Goal: Information Seeking & Learning: Check status

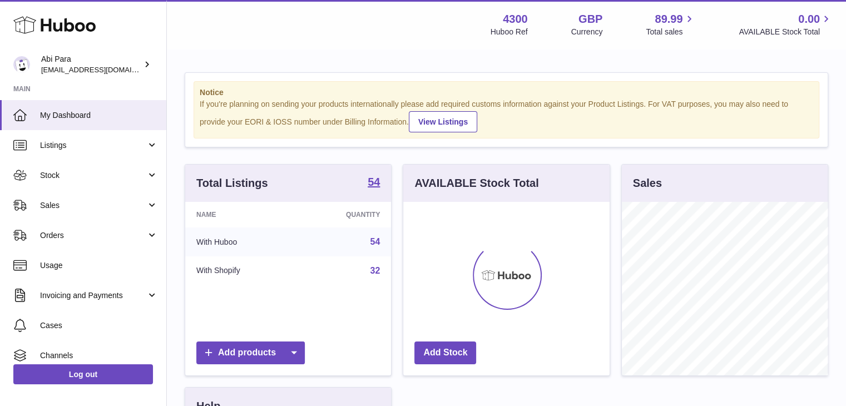
scroll to position [173, 206]
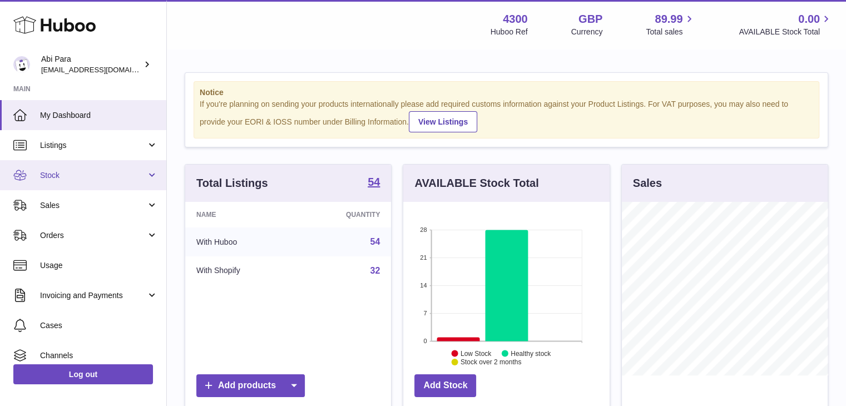
click at [107, 181] on link "Stock" at bounding box center [83, 175] width 166 height 30
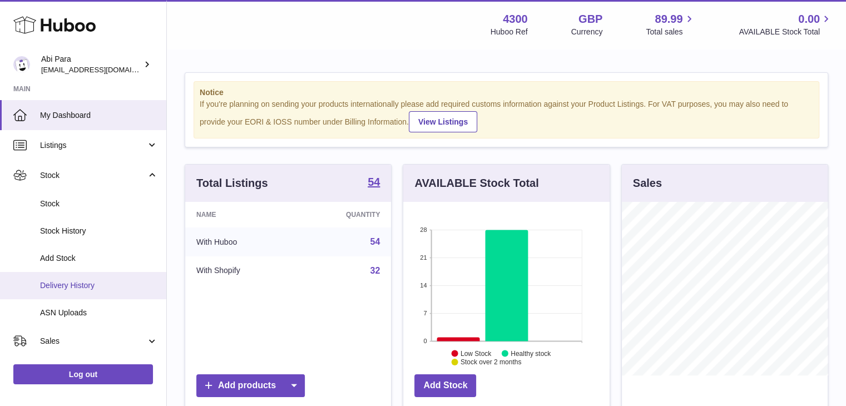
click at [87, 284] on span "Delivery History" at bounding box center [99, 285] width 118 height 11
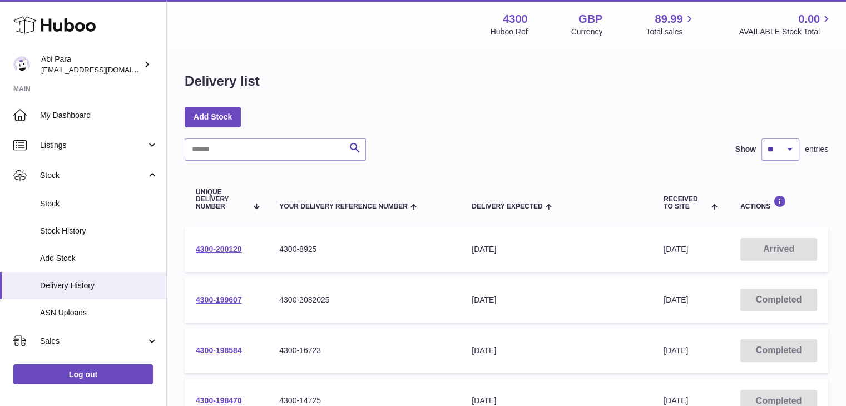
drag, startPoint x: 254, startPoint y: 245, endPoint x: 181, endPoint y: 247, distance: 72.3
drag, startPoint x: 251, startPoint y: 243, endPoint x: 197, endPoint y: 252, distance: 55.2
click at [197, 252] on td "4300-200120" at bounding box center [226, 249] width 83 height 45
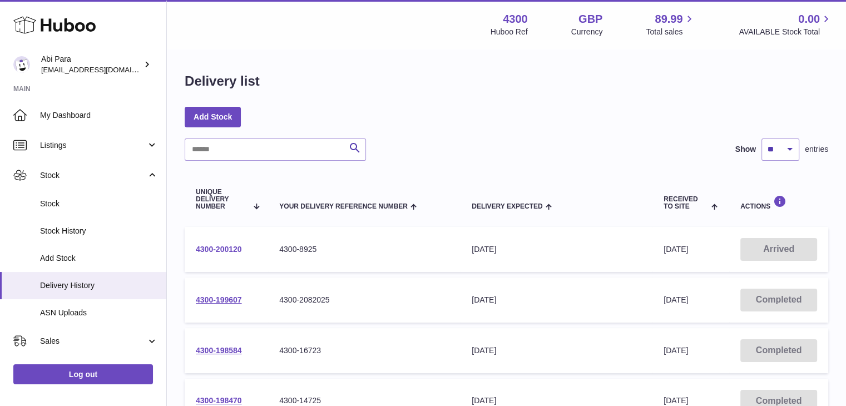
copy link "4300-200120"
drag, startPoint x: 194, startPoint y: 186, endPoint x: 228, endPoint y: 209, distance: 40.9
click at [228, 209] on th "Unique Delivery Number" at bounding box center [226, 199] width 83 height 44
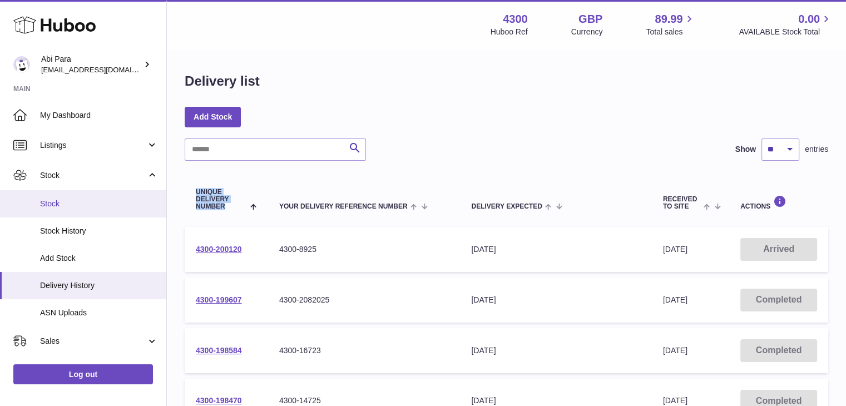
click at [60, 200] on span "Stock" at bounding box center [99, 204] width 118 height 11
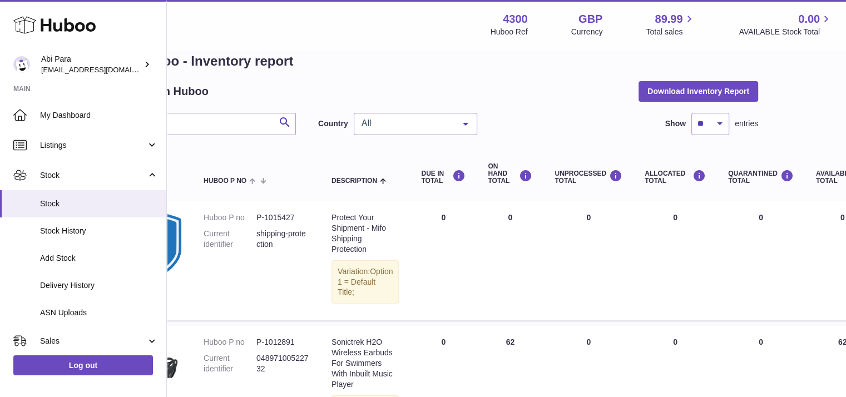
scroll to position [0, 70]
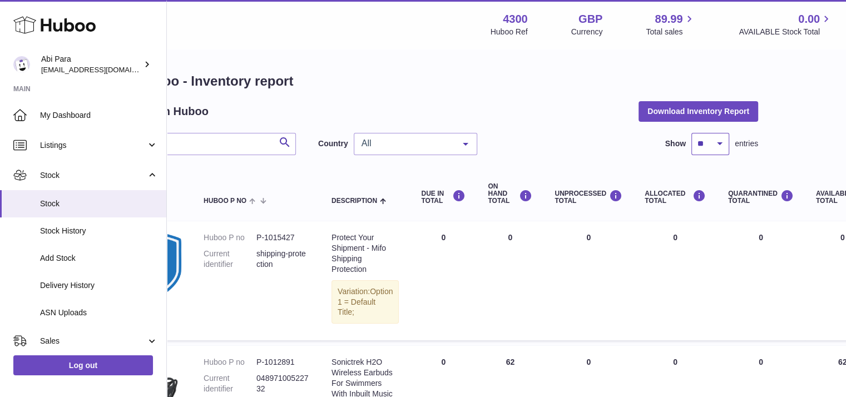
click at [704, 146] on select "** ** ** ***" at bounding box center [710, 144] width 38 height 22
select select "***"
click at [691, 133] on select "** ** ** ***" at bounding box center [710, 144] width 38 height 22
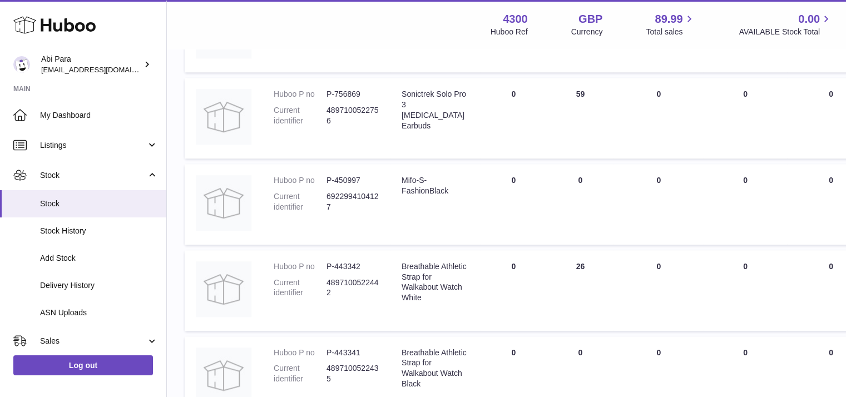
scroll to position [1008, 0]
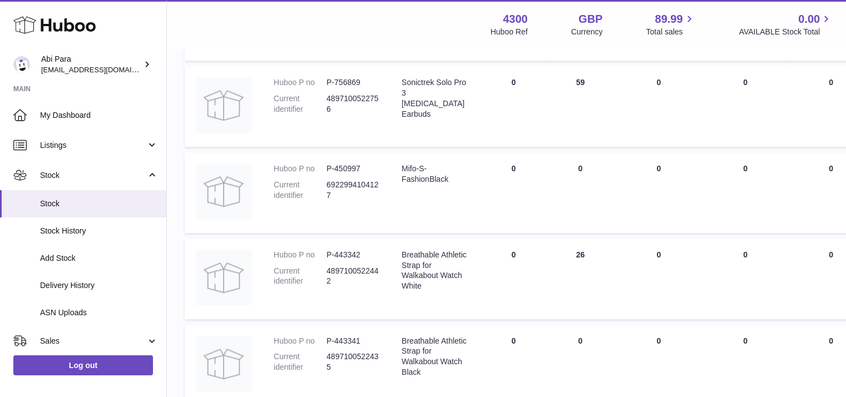
drag, startPoint x: 556, startPoint y: 103, endPoint x: 515, endPoint y: 122, distance: 44.8
click at [515, 122] on td "DUE IN Total 0" at bounding box center [513, 106] width 67 height 81
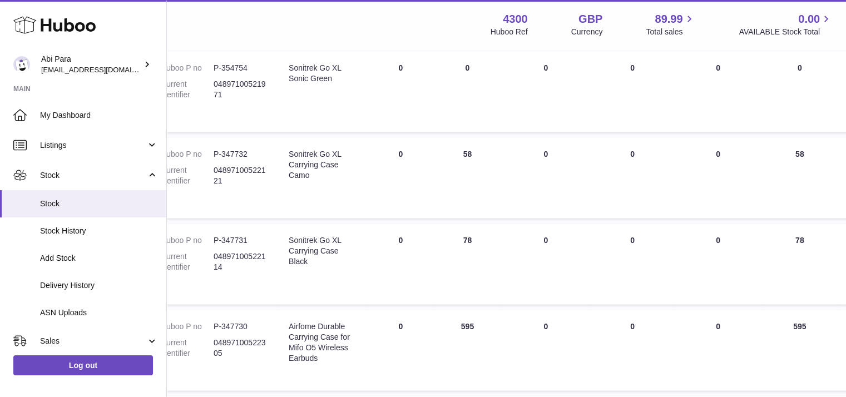
scroll to position [2228, 113]
click at [515, 122] on td "UNPROCESSED Total 0" at bounding box center [545, 91] width 90 height 81
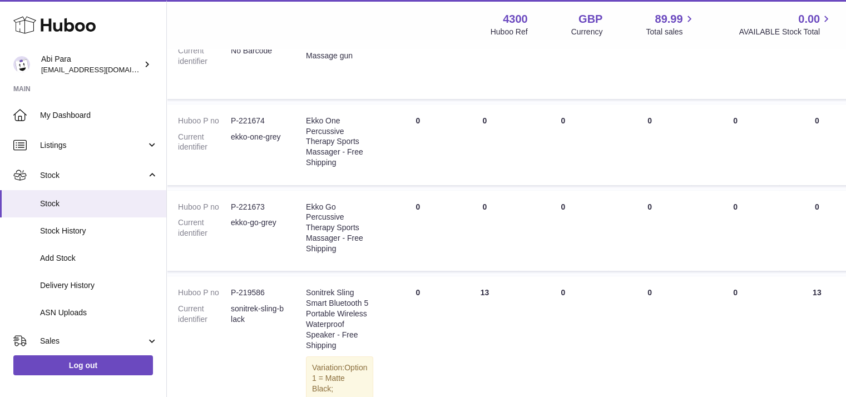
scroll to position [4159, 97]
drag, startPoint x: 411, startPoint y: 182, endPoint x: 396, endPoint y: 195, distance: 20.1
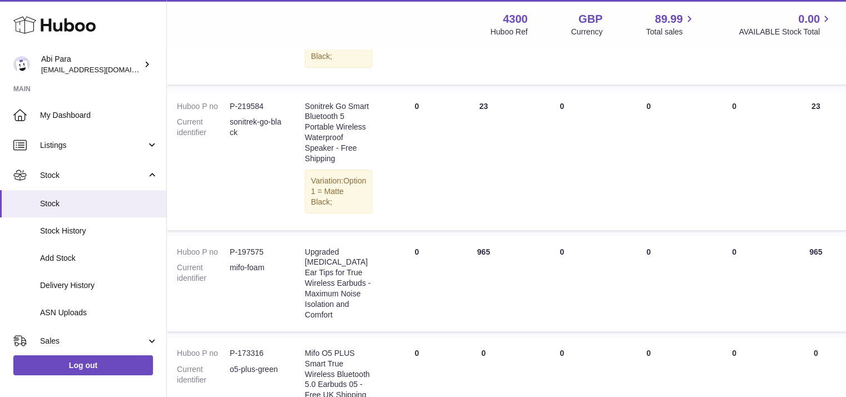
scroll to position [4646, 97]
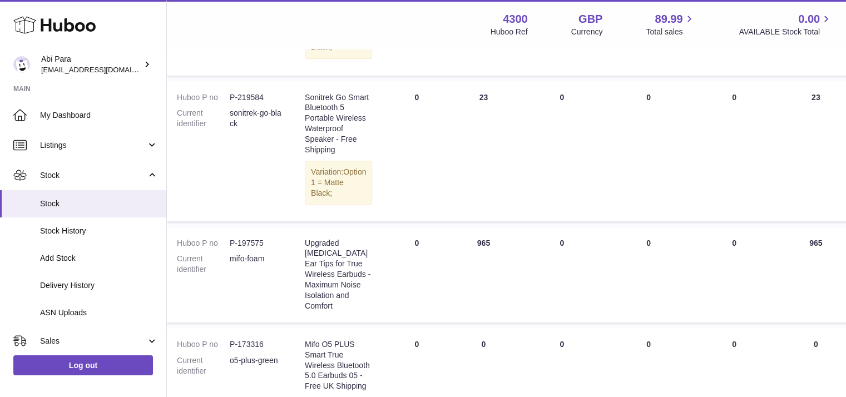
scroll to position [0, 70]
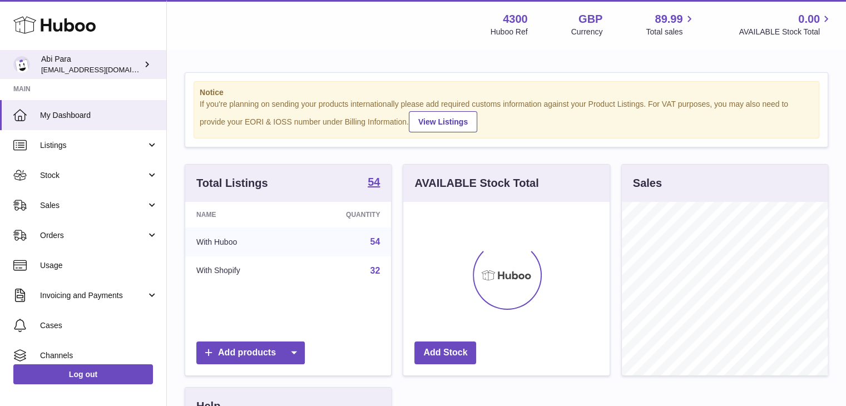
scroll to position [173, 206]
